Goal: Transaction & Acquisition: Subscribe to service/newsletter

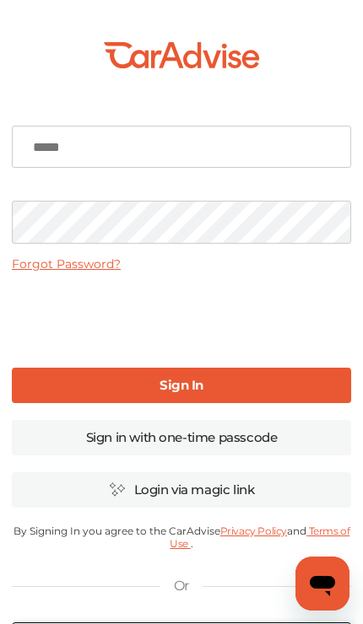
click at [40, 137] on input at bounding box center [181, 147] width 339 height 42
type input "**********"
click at [324, 390] on link "Sign In" at bounding box center [181, 385] width 339 height 35
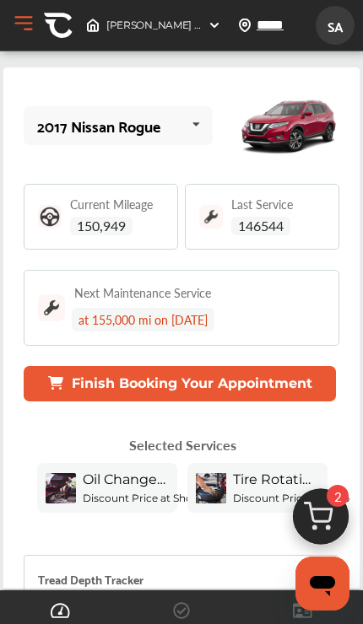
click at [271, 401] on button "Finish Booking Your Appointment" at bounding box center [180, 383] width 312 height 35
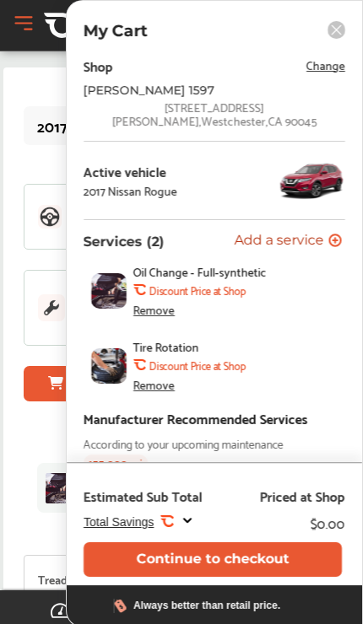
click at [308, 67] on span "Change" at bounding box center [325, 64] width 39 height 19
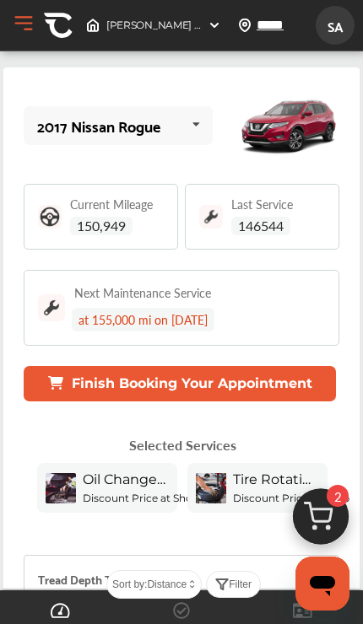
click at [270, 25] on input "*****" at bounding box center [290, 25] width 69 height 18
type input "*****"
click at [210, 24] on img at bounding box center [213, 25] width 13 height 13
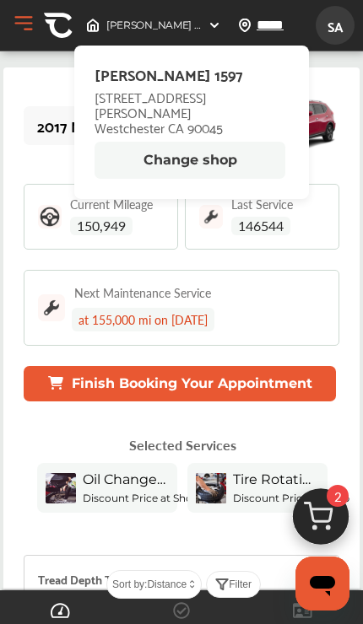
click at [248, 142] on button "Change shop" at bounding box center [189, 160] width 191 height 37
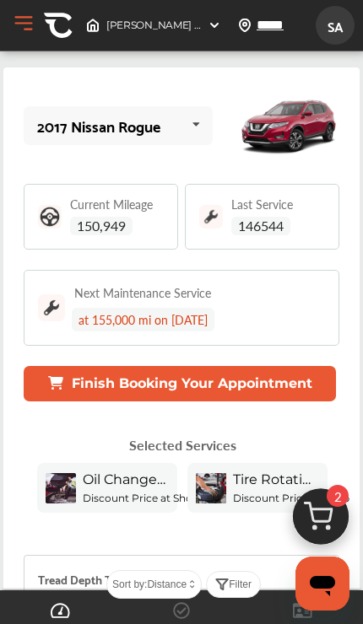
click at [218, 26] on img at bounding box center [213, 25] width 13 height 13
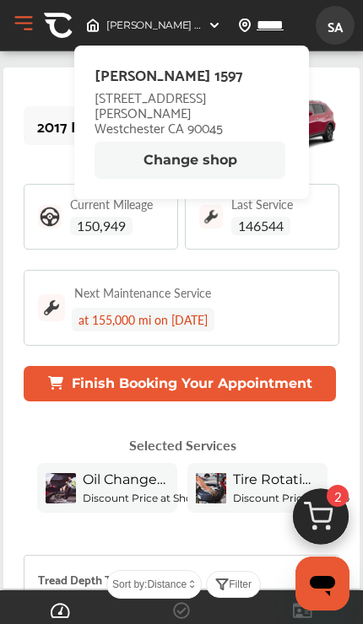
click at [218, 142] on button "Change shop" at bounding box center [189, 160] width 191 height 37
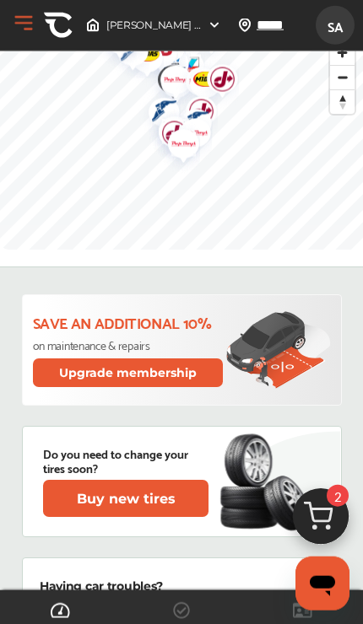
scroll to position [1062, 0]
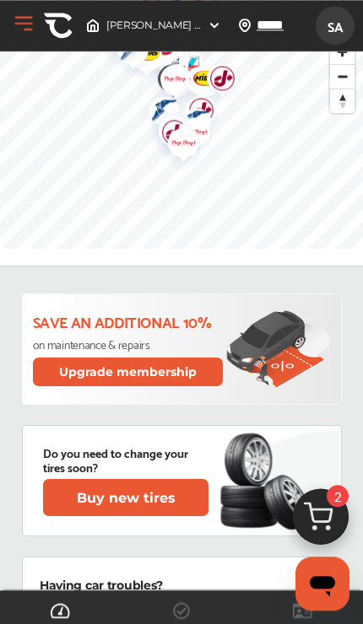
click at [61, 376] on button "Upgrade membership" at bounding box center [128, 372] width 191 height 29
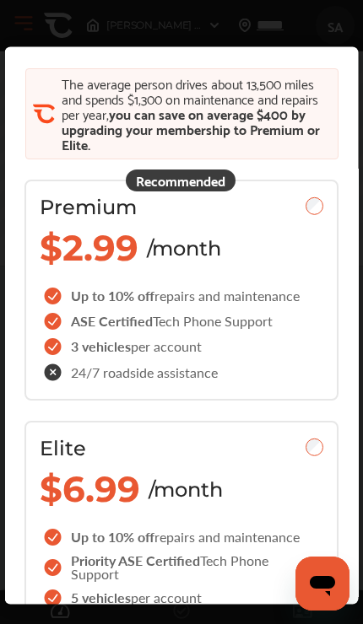
scroll to position [98, 0]
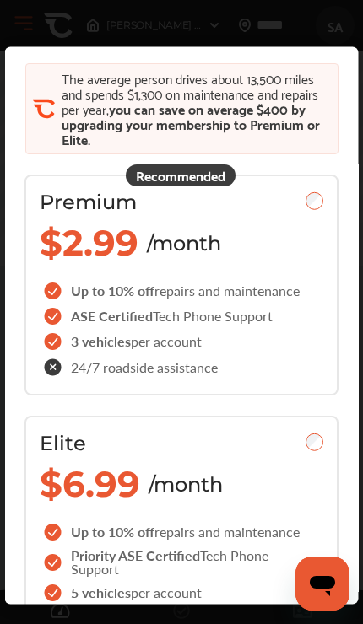
click at [51, 314] on div "ASE Certified Tech Phone Support" at bounding box center [171, 316] width 264 height 25
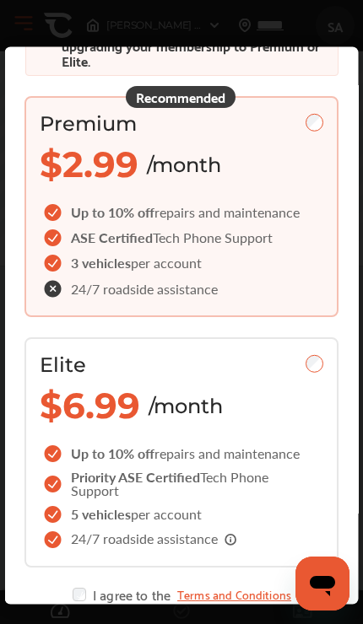
scroll to position [175, 0]
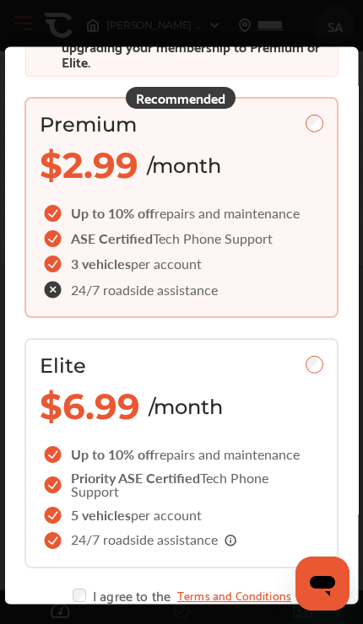
click at [129, 603] on div "I agree to the Terms and Conditions" at bounding box center [181, 595] width 218 height 13
